Goal: Information Seeking & Learning: Check status

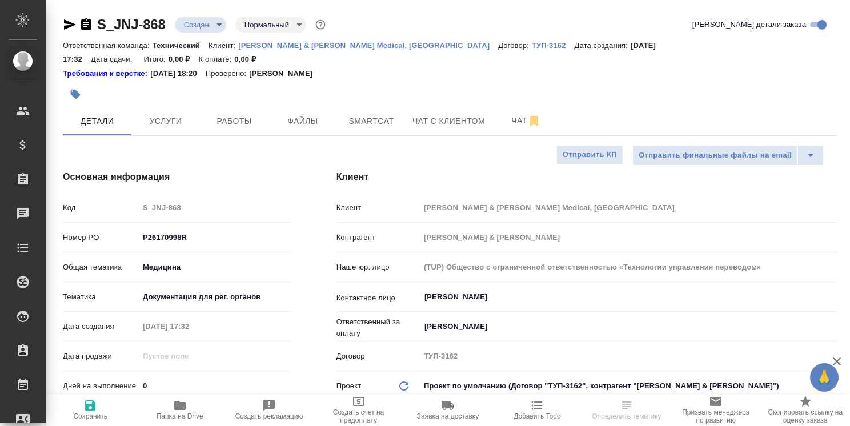
select select "RU"
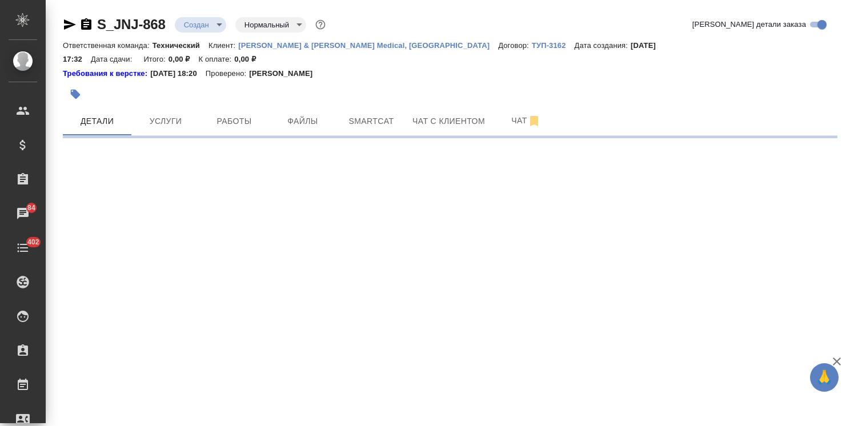
select select "RU"
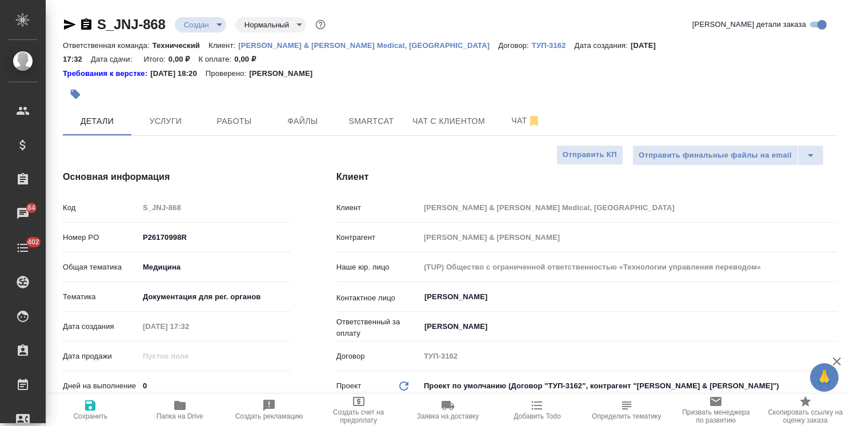
type textarea "x"
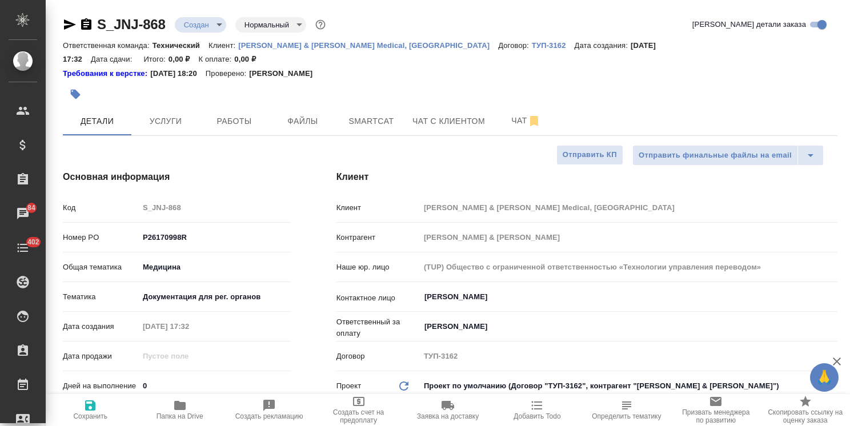
type textarea "x"
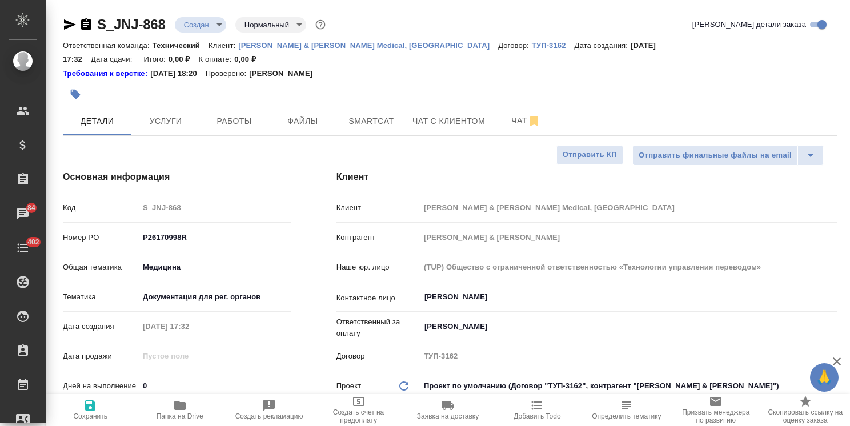
type textarea "x"
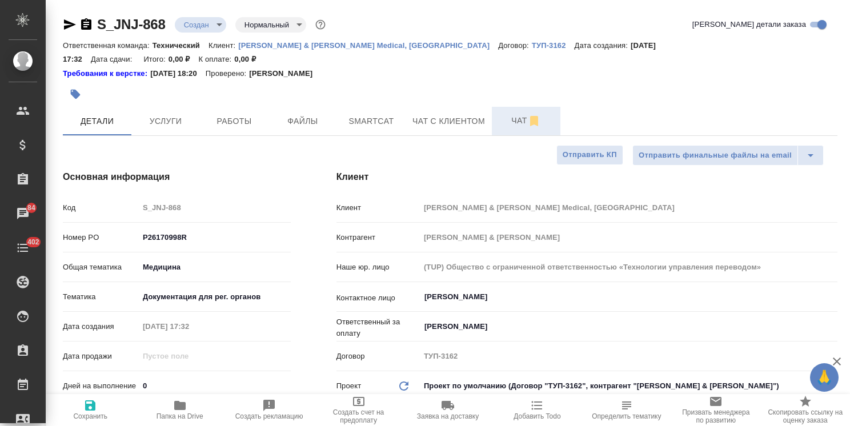
click at [508, 107] on button "Чат" at bounding box center [526, 121] width 69 height 29
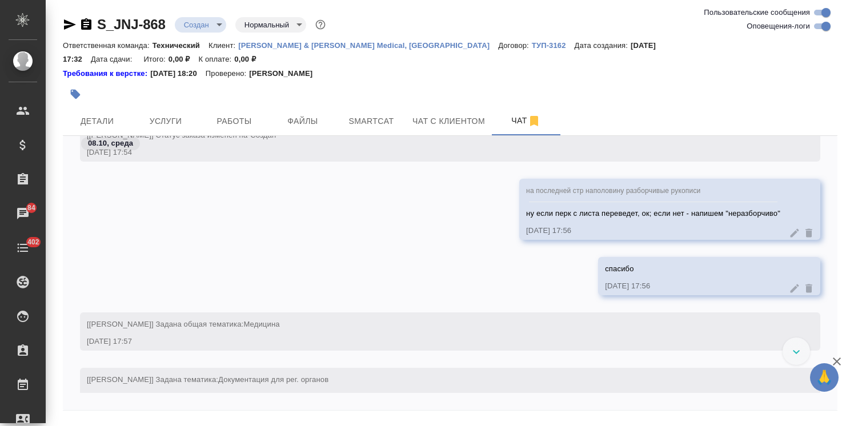
scroll to position [1102, 0]
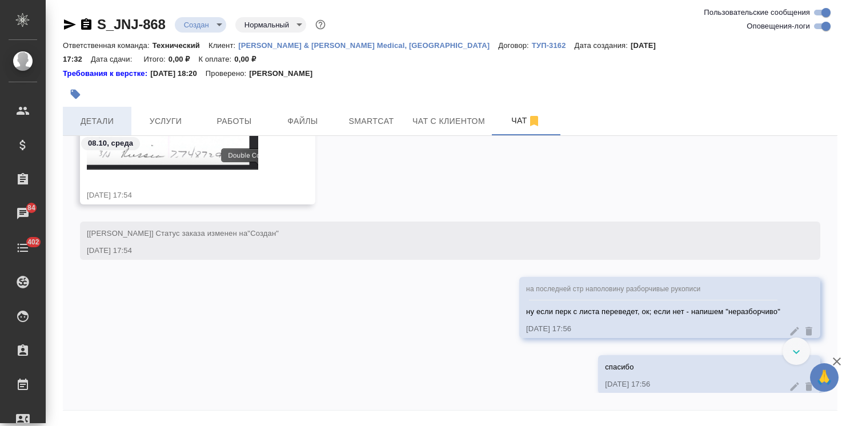
click at [93, 114] on span "Детали" at bounding box center [97, 121] width 55 height 14
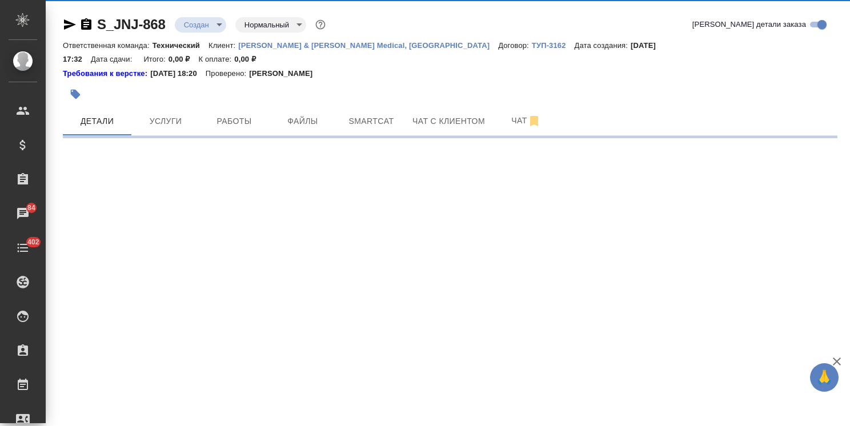
select select "RU"
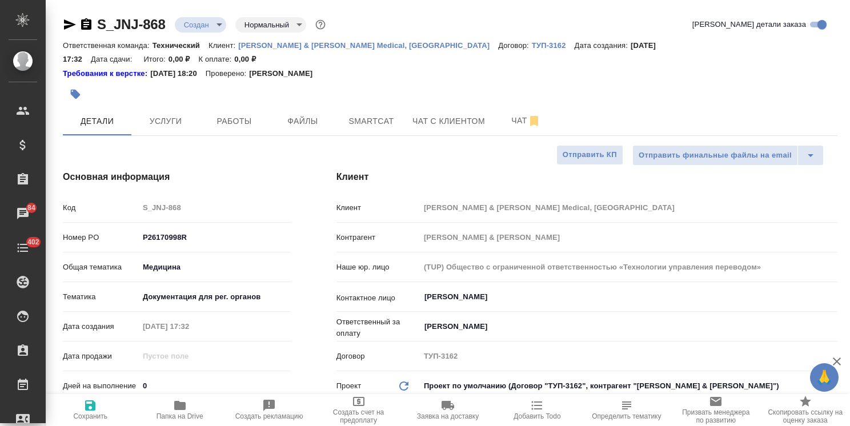
type textarea "x"
select select "RU"
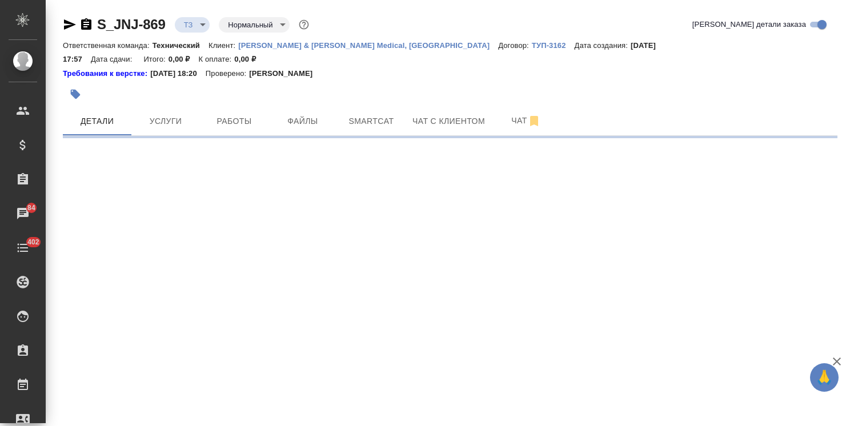
select select "RU"
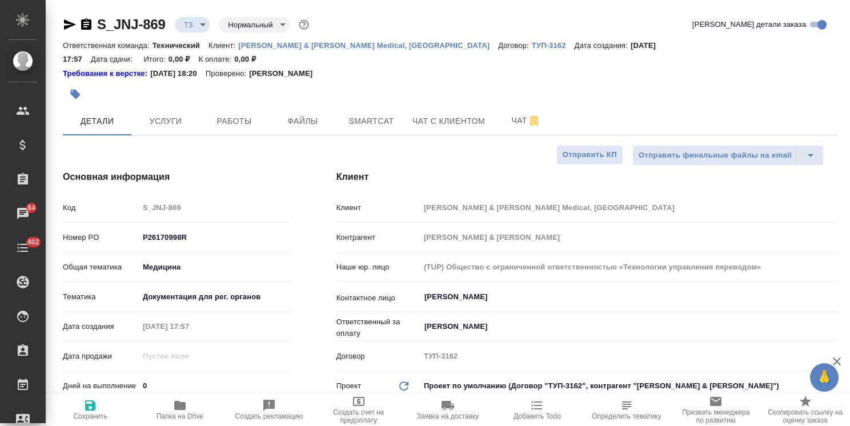
type textarea "x"
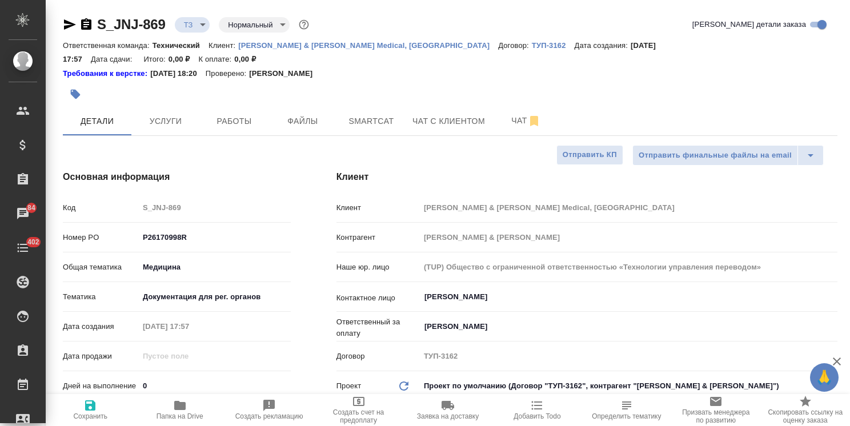
type textarea "x"
click at [503, 107] on button "Чат" at bounding box center [526, 121] width 69 height 29
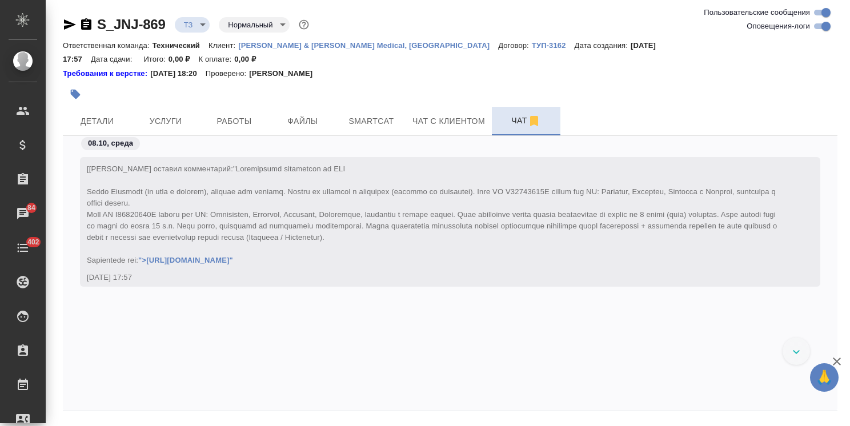
scroll to position [610, 0]
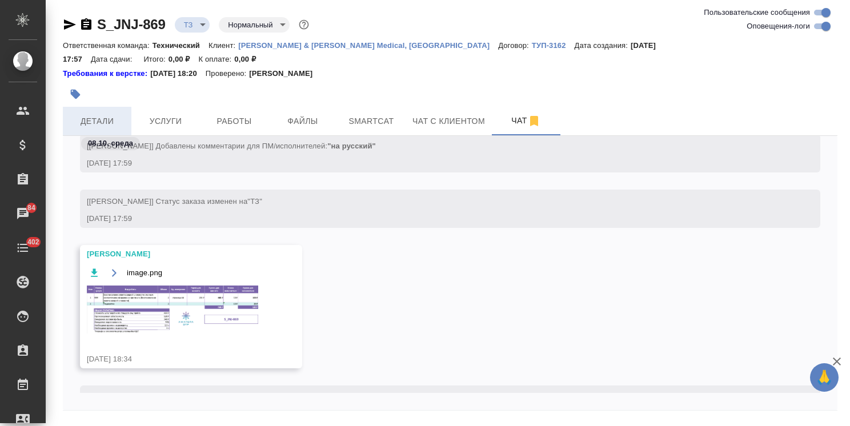
click at [94, 114] on span "Детали" at bounding box center [97, 121] width 55 height 14
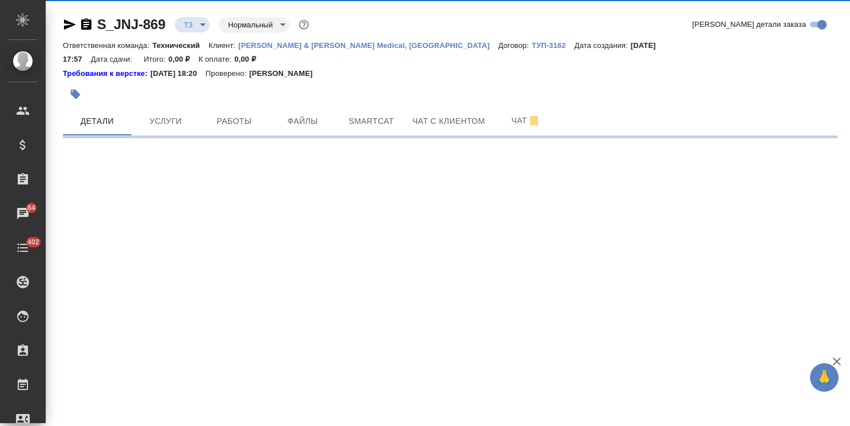
select select "RU"
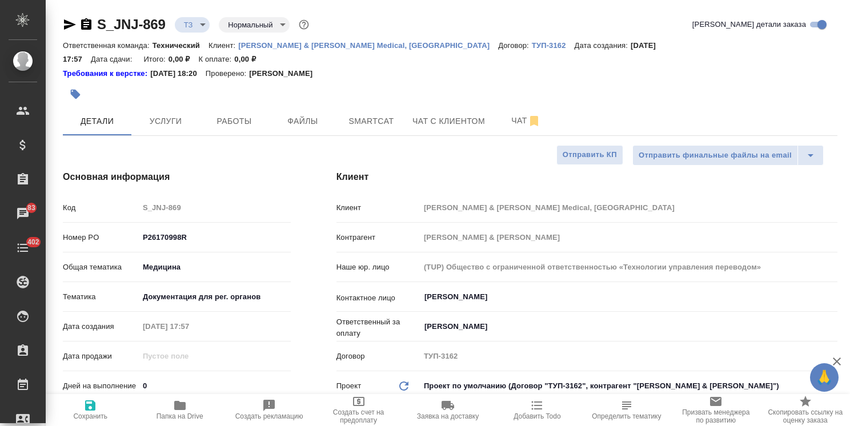
type textarea "x"
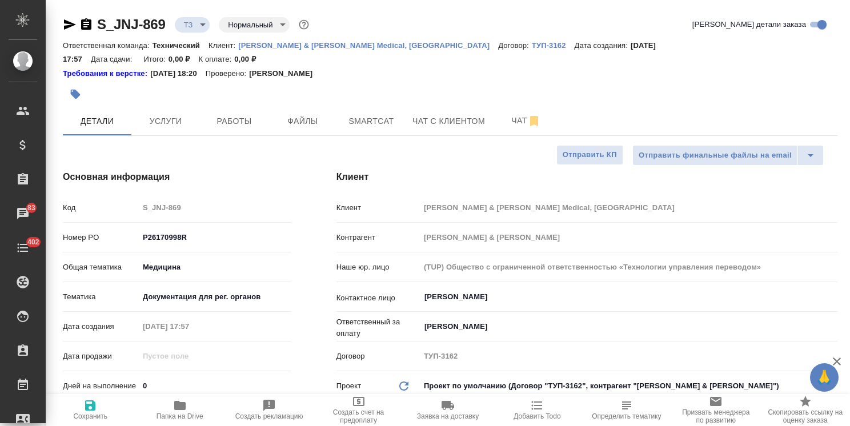
type textarea "x"
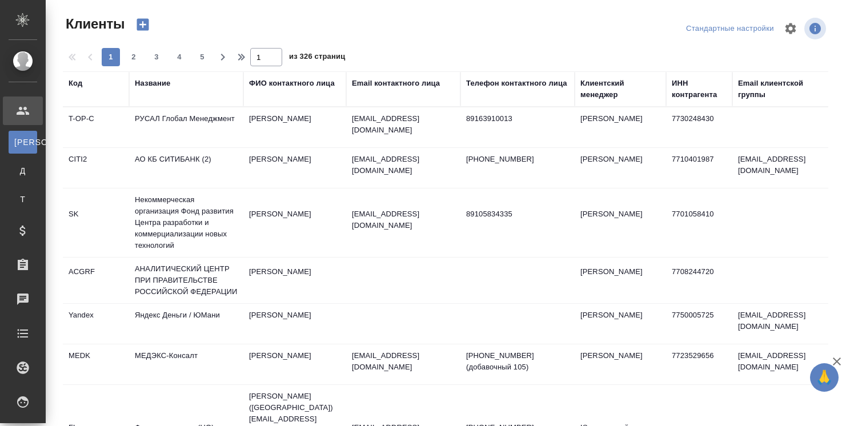
select select "RU"
click at [599, 94] on div "Клиентский менеджер" at bounding box center [620, 89] width 80 height 23
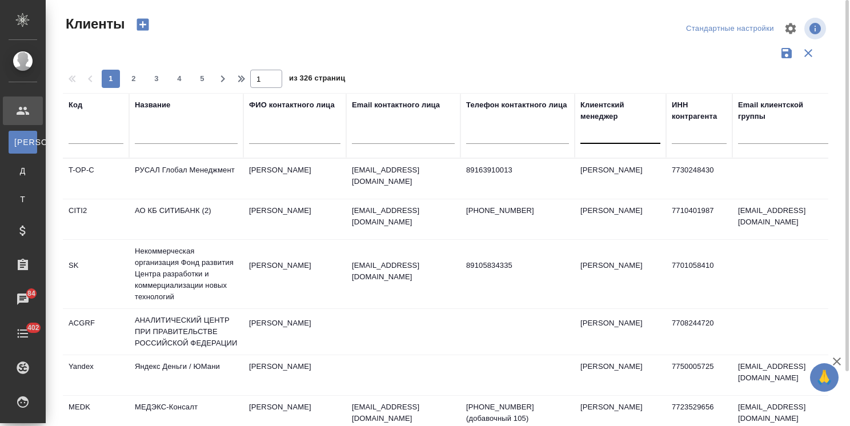
click at [596, 137] on div at bounding box center [620, 132] width 80 height 17
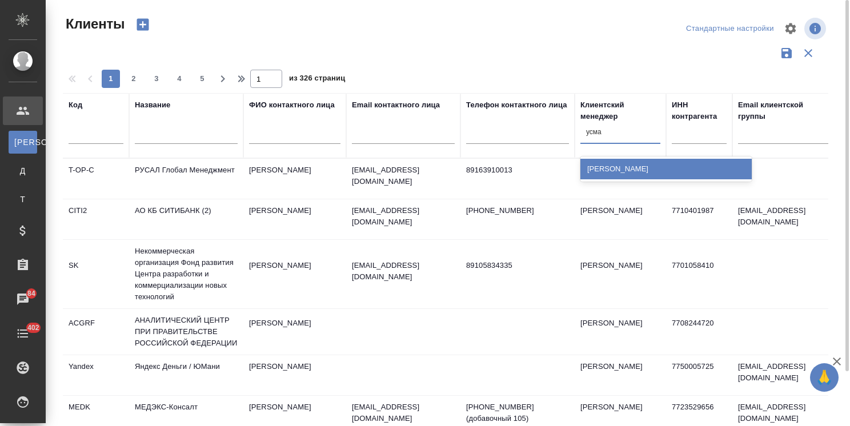
type input "усма"
click at [615, 183] on td "[PERSON_NAME]" at bounding box center [620, 179] width 91 height 40
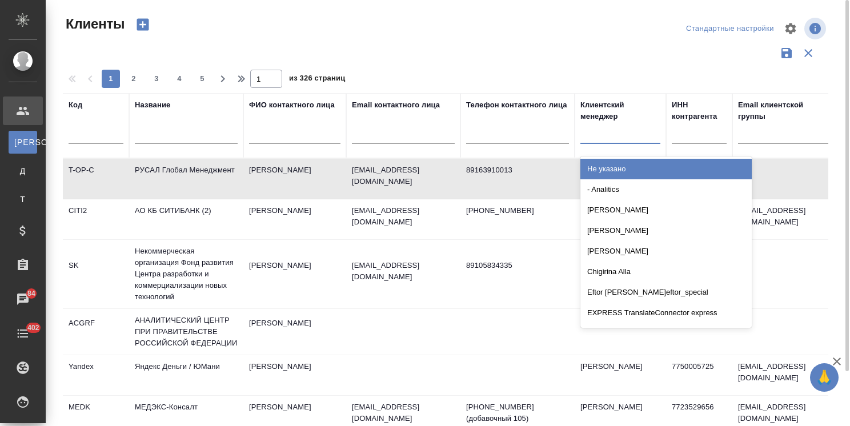
click at [609, 132] on div at bounding box center [620, 132] width 80 height 17
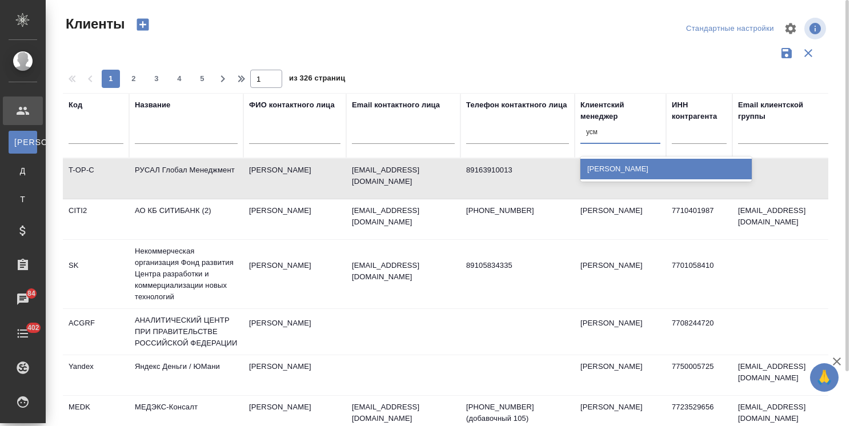
type input "усма"
click at [612, 167] on div "[PERSON_NAME]" at bounding box center [665, 169] width 171 height 21
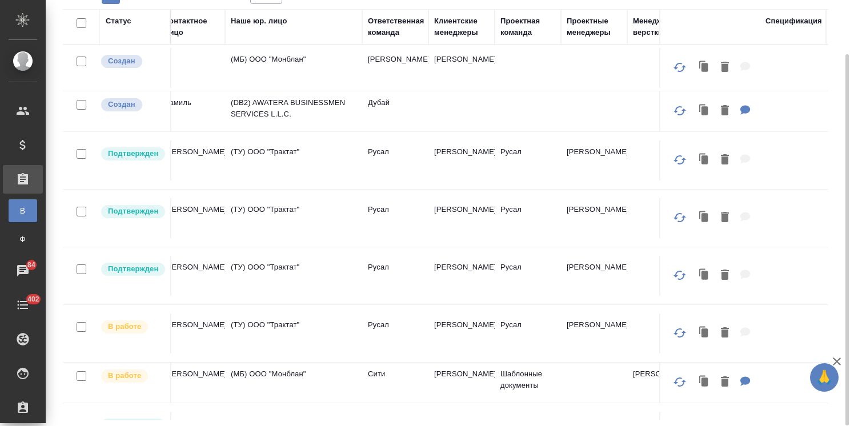
scroll to position [0, 817]
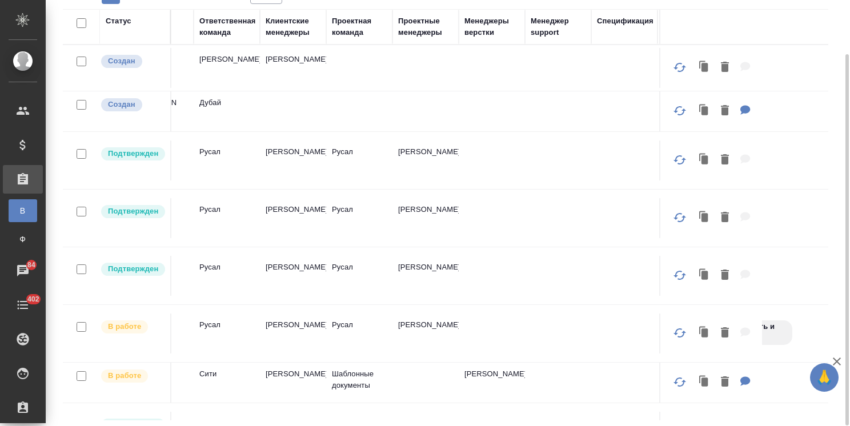
click at [293, 33] on div "Клиентские менеджеры" at bounding box center [293, 26] width 55 height 23
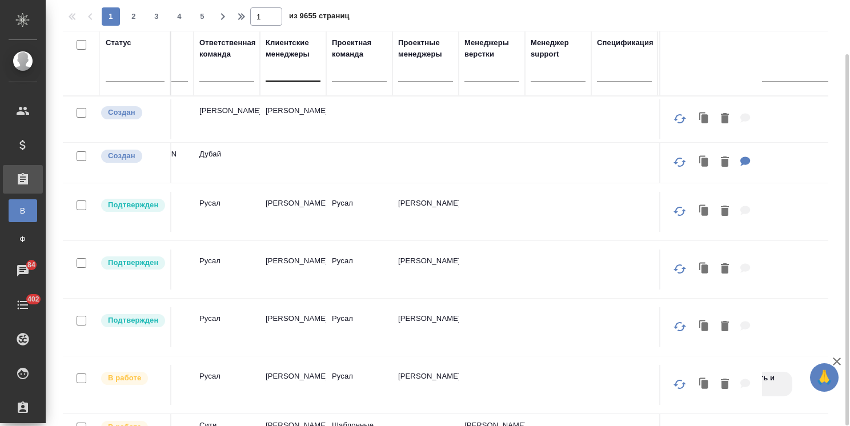
click at [282, 71] on div at bounding box center [293, 70] width 55 height 17
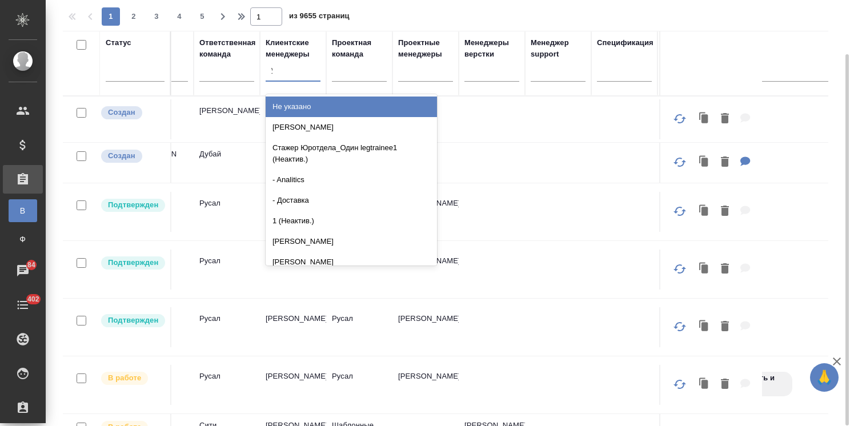
type input "усма"
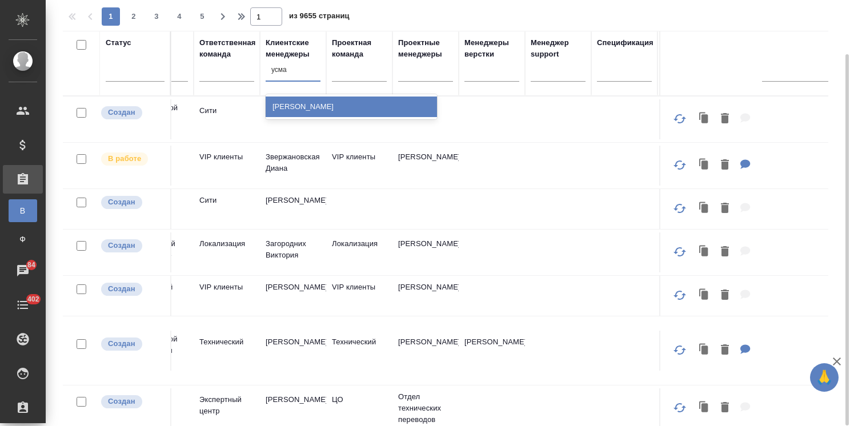
click at [302, 104] on div "[PERSON_NAME]" at bounding box center [351, 107] width 171 height 21
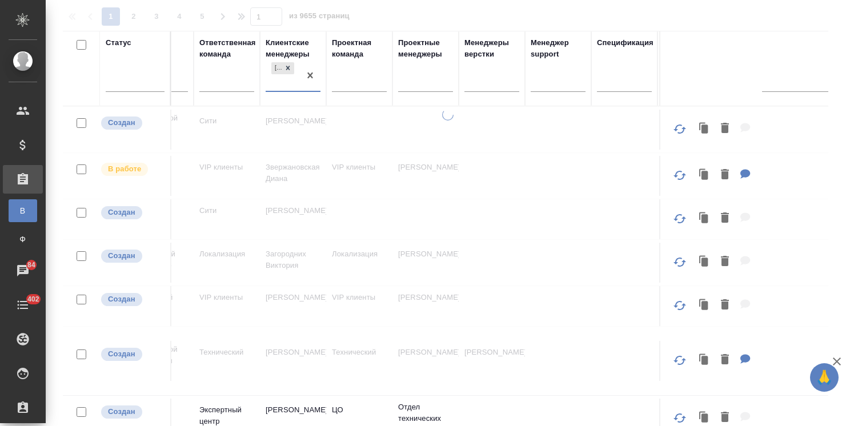
click at [843, 359] on icon "button" at bounding box center [837, 362] width 14 height 14
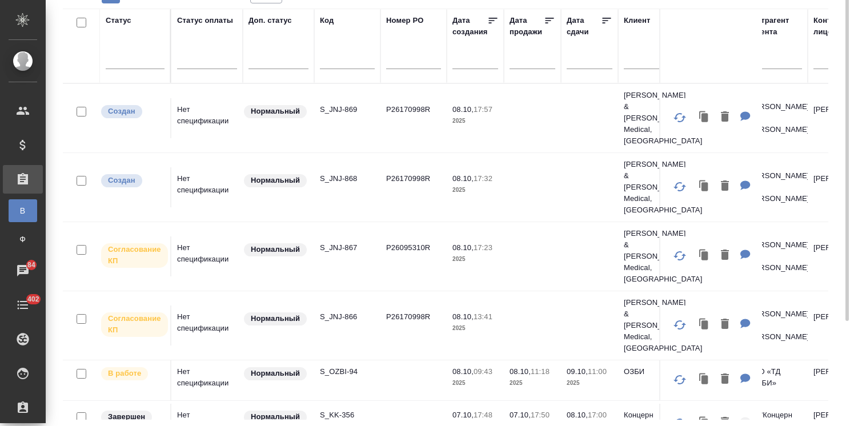
scroll to position [27, 0]
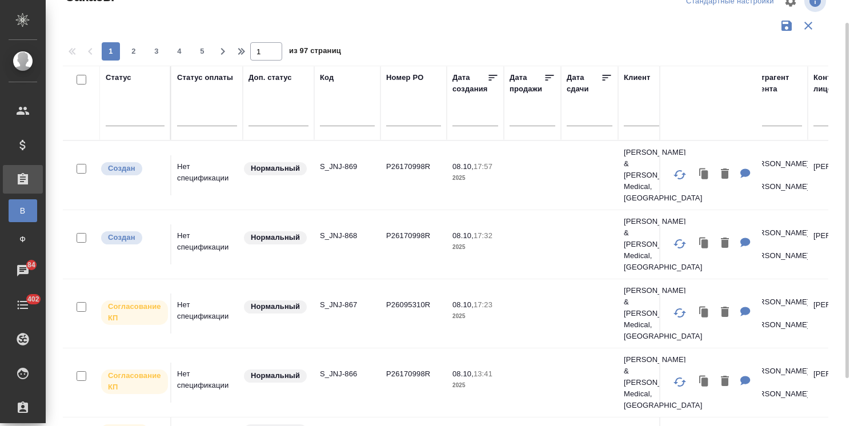
click at [570, 117] on div at bounding box center [590, 116] width 46 height 19
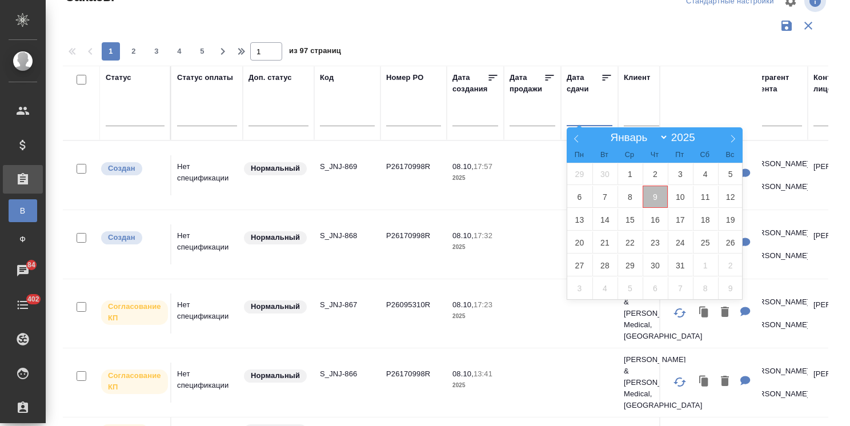
click at [660, 201] on span "9" at bounding box center [655, 197] width 25 height 22
type div "[DATE]T21:00:00.000Z"
click at [699, 198] on span "11" at bounding box center [705, 197] width 25 height 22
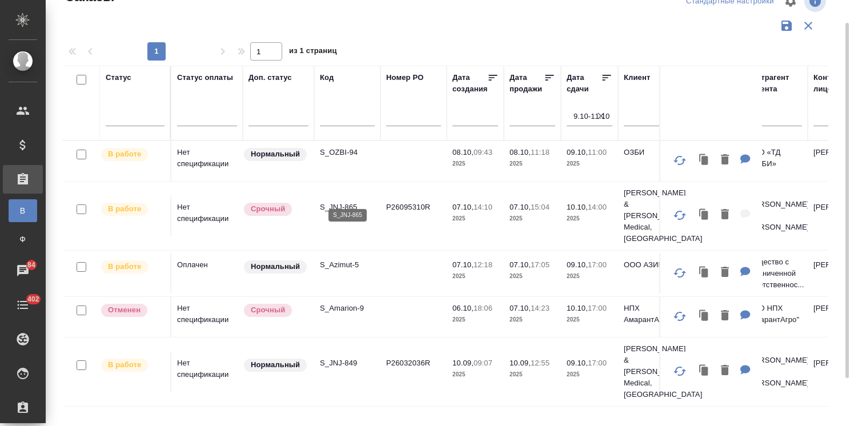
click at [330, 202] on p "S_JNJ-865" at bounding box center [347, 207] width 55 height 11
click at [356, 303] on p "S_Amarion-9" at bounding box center [347, 308] width 55 height 11
click at [607, 115] on input "9.10-11.10" at bounding box center [592, 117] width 39 height 16
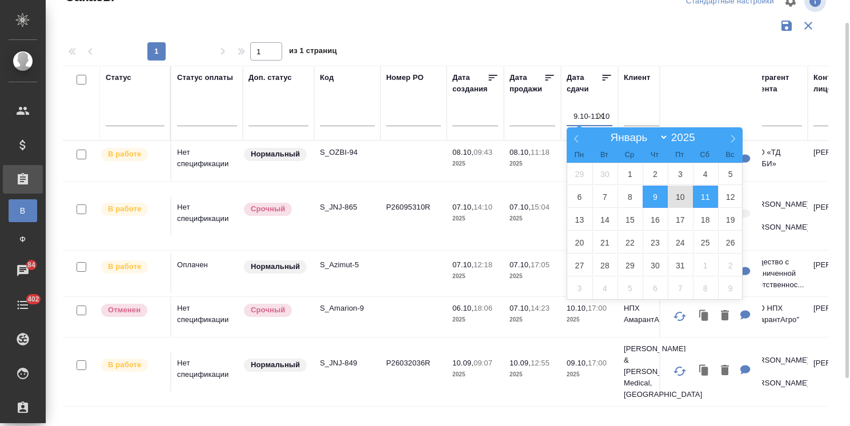
click at [604, 115] on icon "button" at bounding box center [600, 115] width 11 height 11
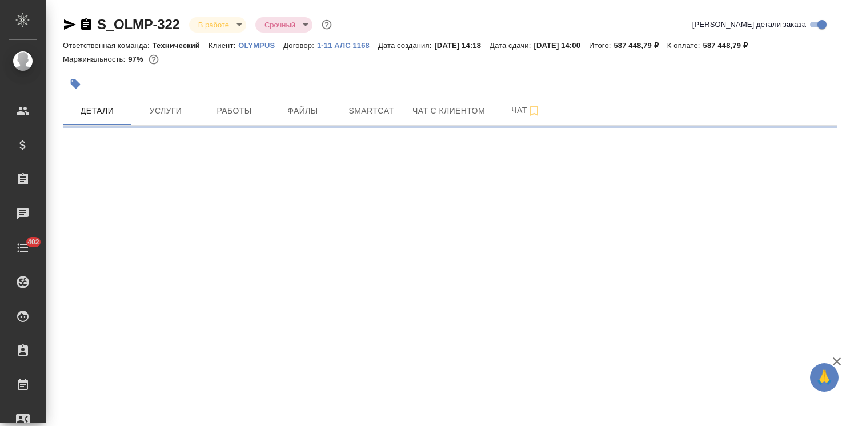
select select "RU"
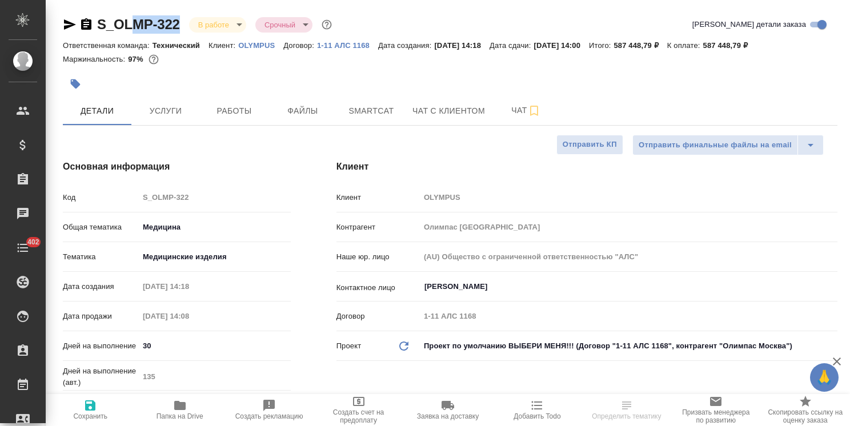
type textarea "x"
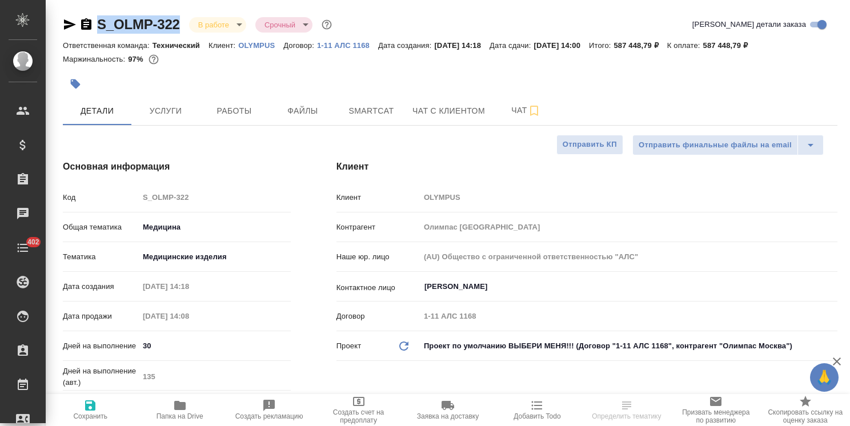
type textarea "x"
drag, startPoint x: 180, startPoint y: 14, endPoint x: 85, endPoint y: 7, distance: 95.6
type textarea "x"
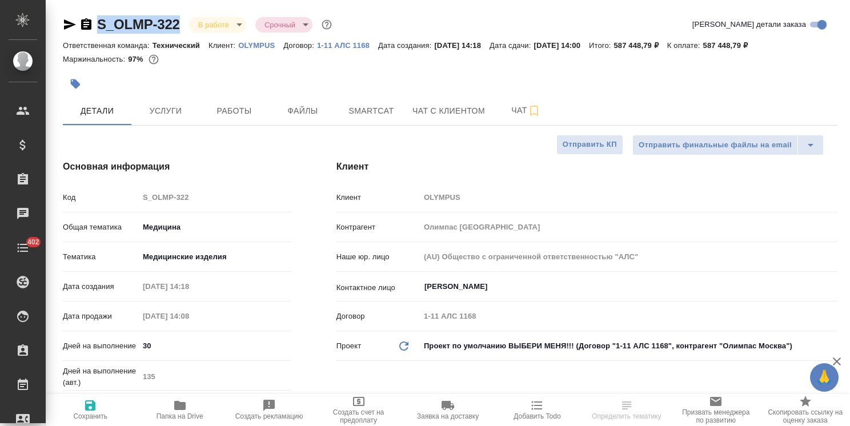
type textarea "x"
click at [176, 412] on span "Папка на Drive" at bounding box center [179, 416] width 47 height 8
type textarea "x"
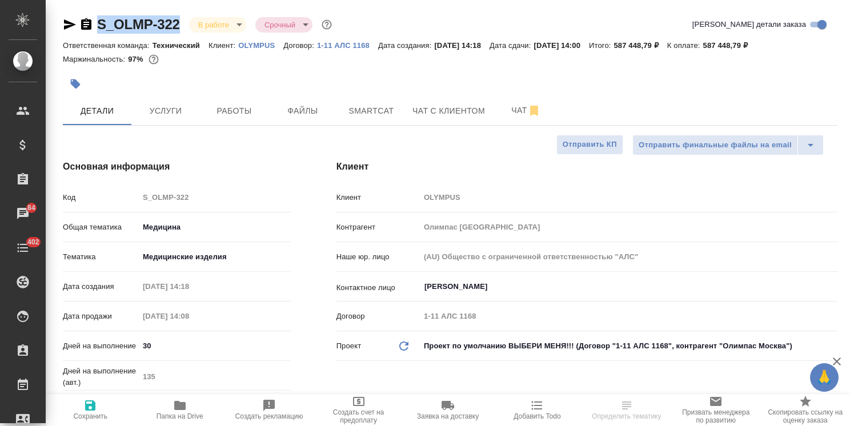
type textarea "x"
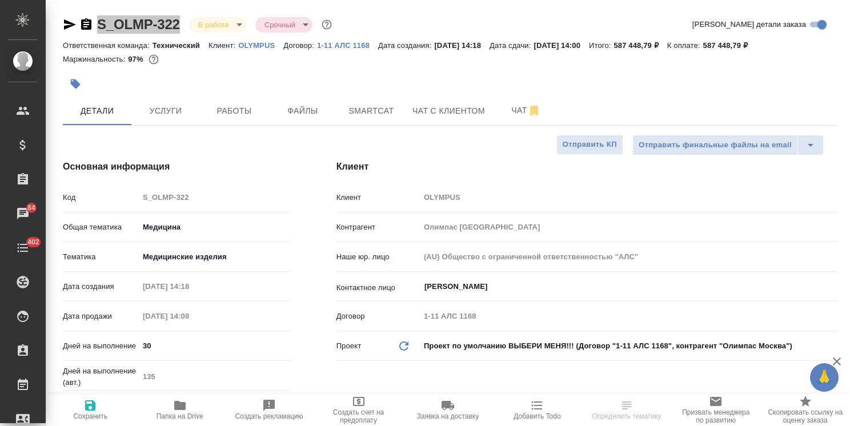
type textarea "x"
select select "RU"
type textarea "x"
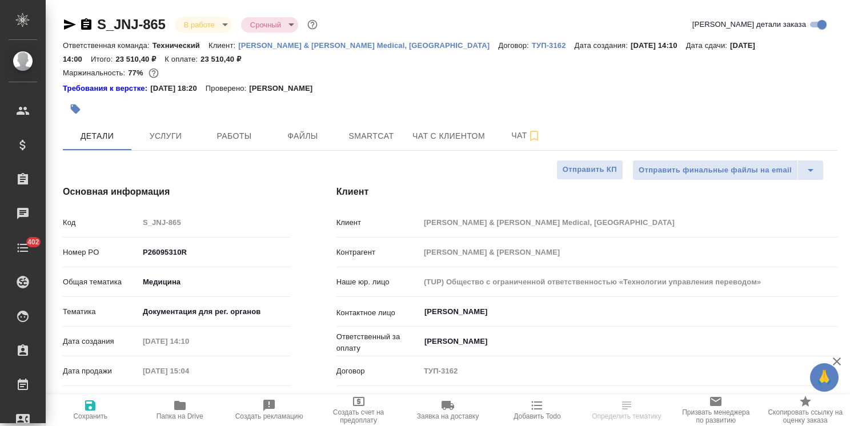
select select "RU"
drag, startPoint x: 168, startPoint y: 11, endPoint x: 67, endPoint y: 15, distance: 101.2
copy link "S_JNJ-865"
click at [317, 138] on span "Файлы" at bounding box center [302, 136] width 55 height 14
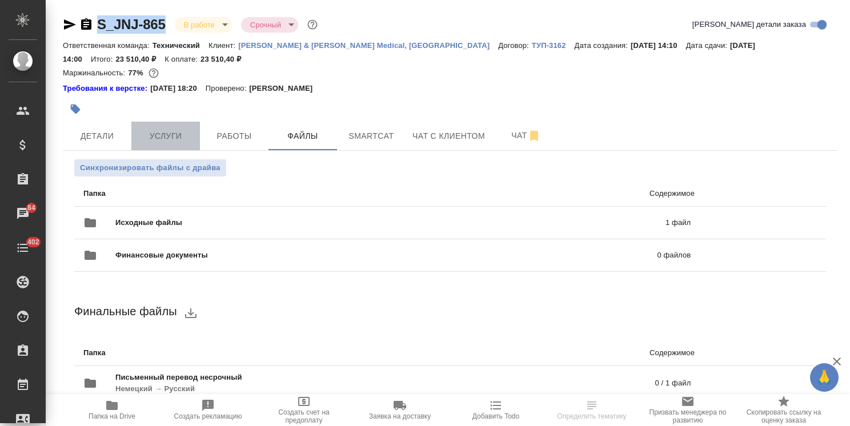
click at [176, 135] on span "Услуги" at bounding box center [165, 136] width 55 height 14
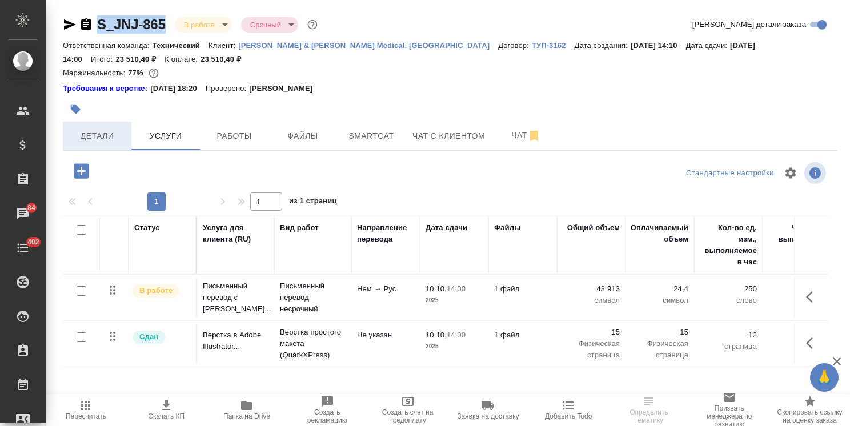
click at [113, 132] on span "Детали" at bounding box center [97, 136] width 55 height 14
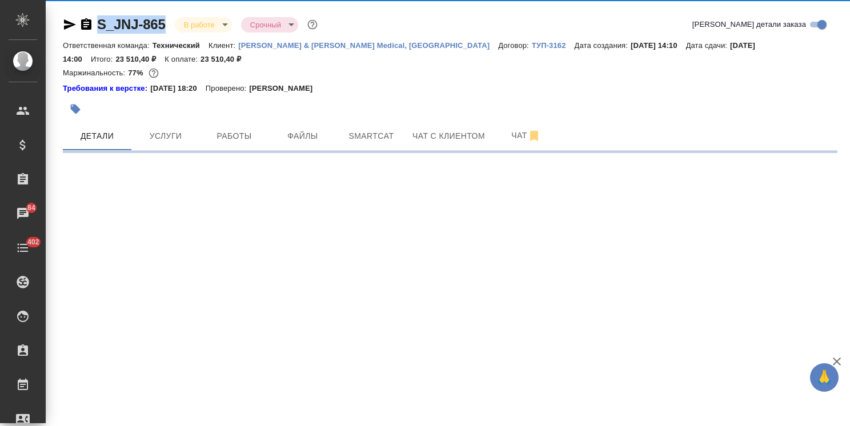
select select "RU"
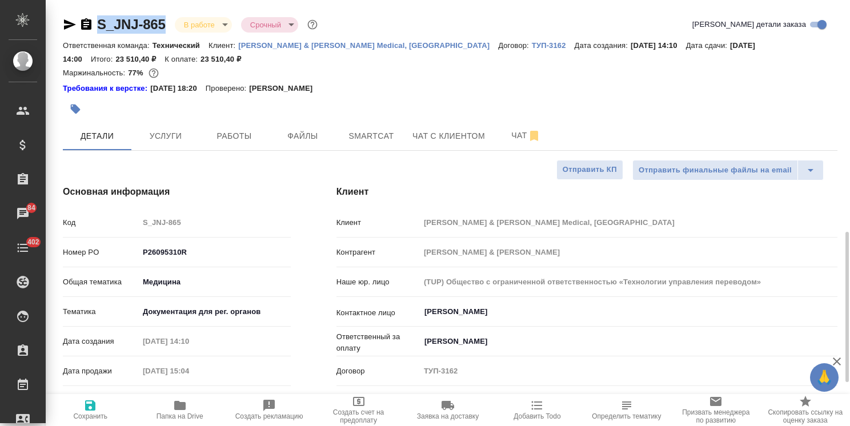
type textarea "x"
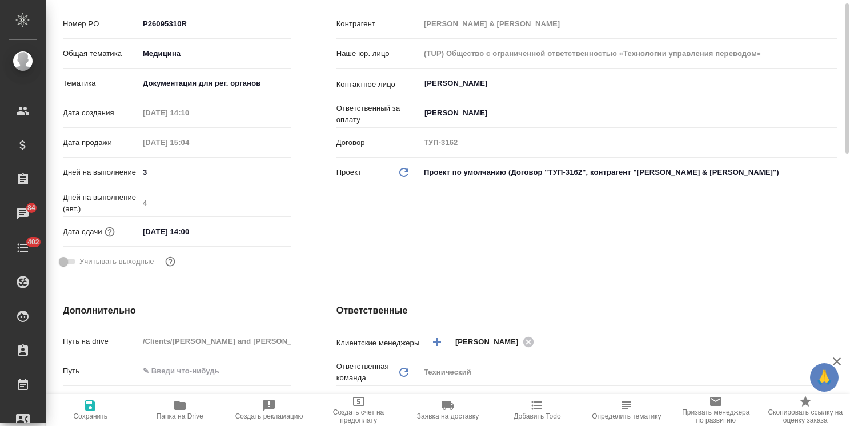
scroll to position [57, 0]
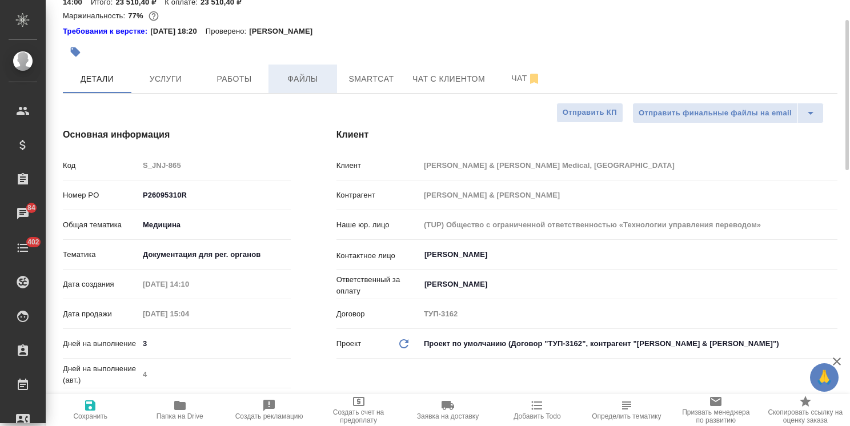
click at [286, 78] on span "Файлы" at bounding box center [302, 79] width 55 height 14
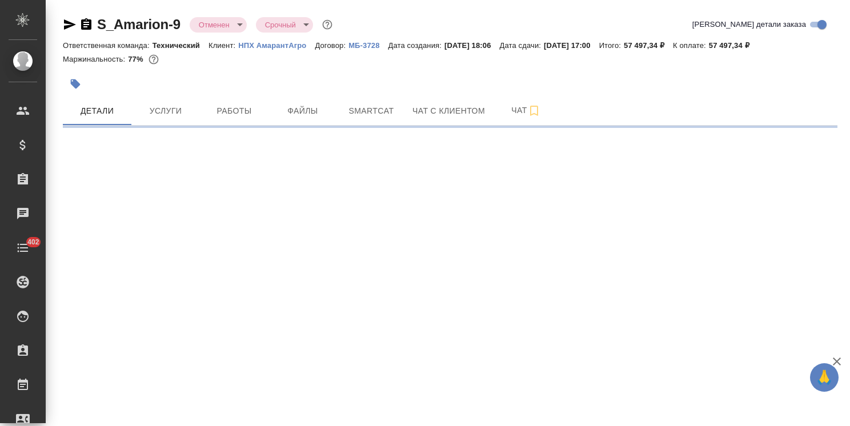
select select "RU"
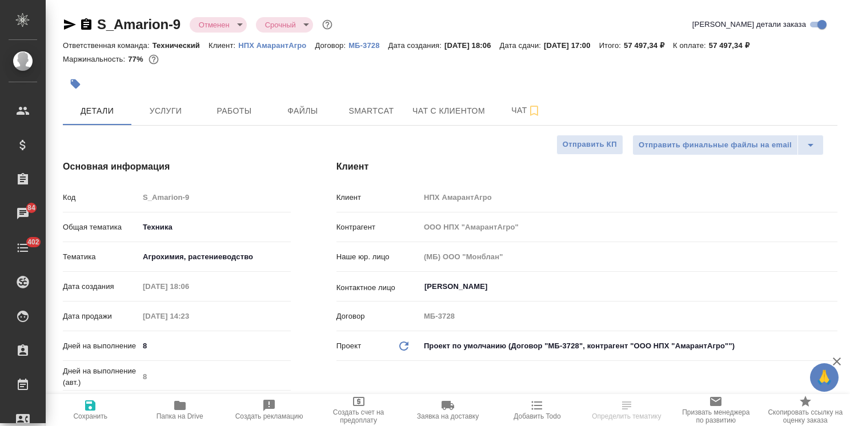
select select "RU"
type textarea "x"
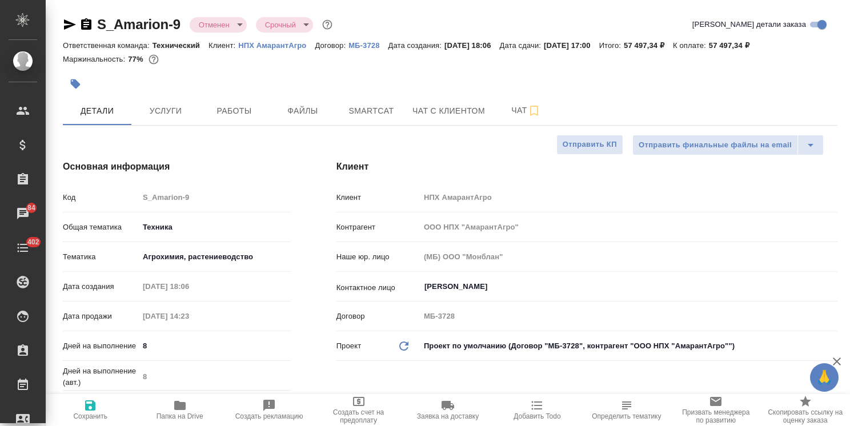
type textarea "x"
